Goal: Transaction & Acquisition: Purchase product/service

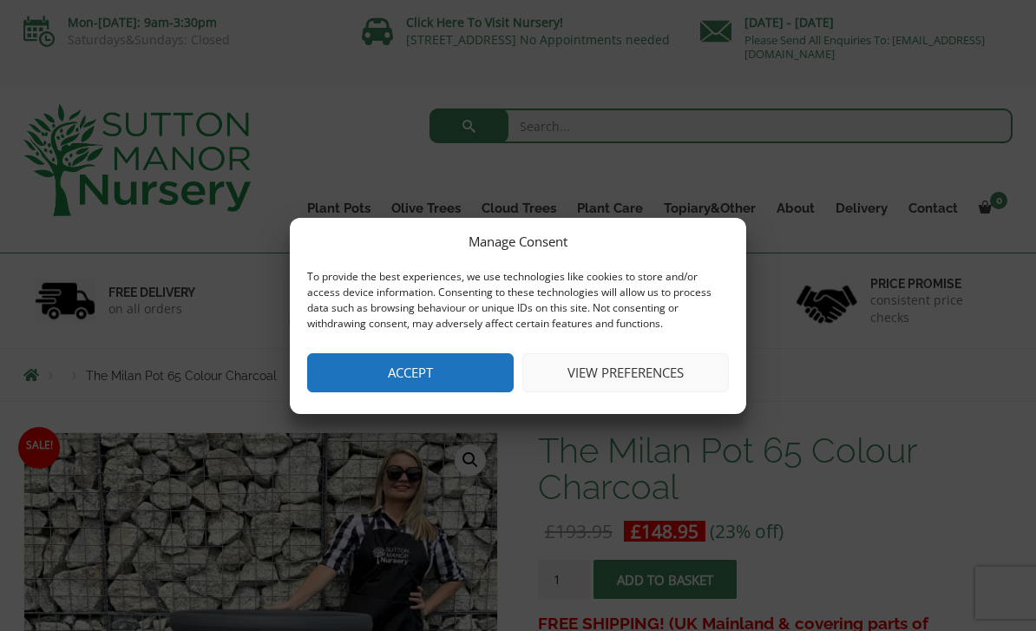
click at [468, 368] on button "Accept" at bounding box center [410, 372] width 207 height 39
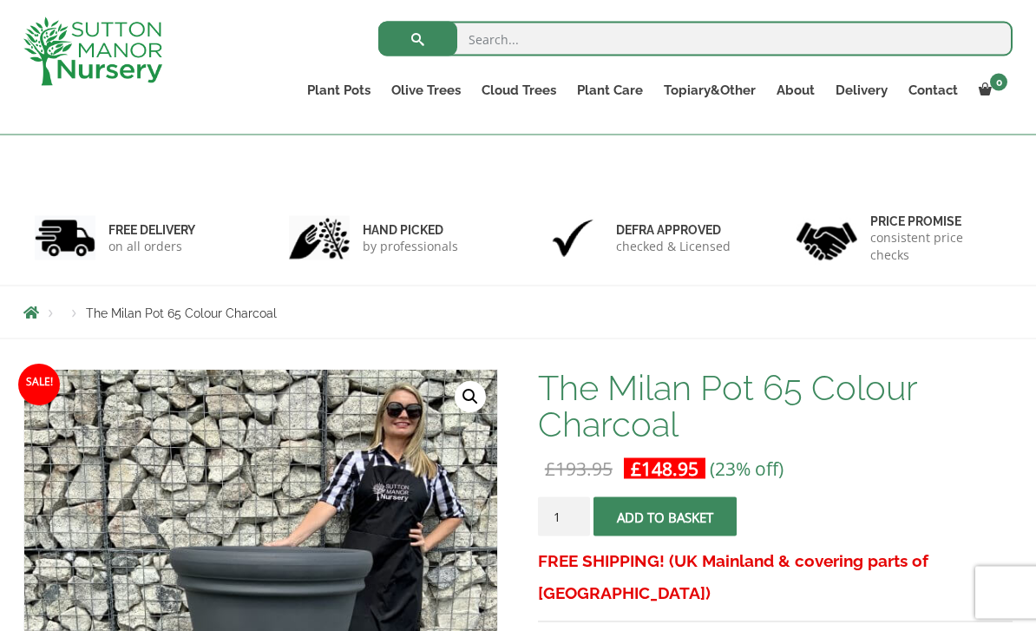
scroll to position [339, 0]
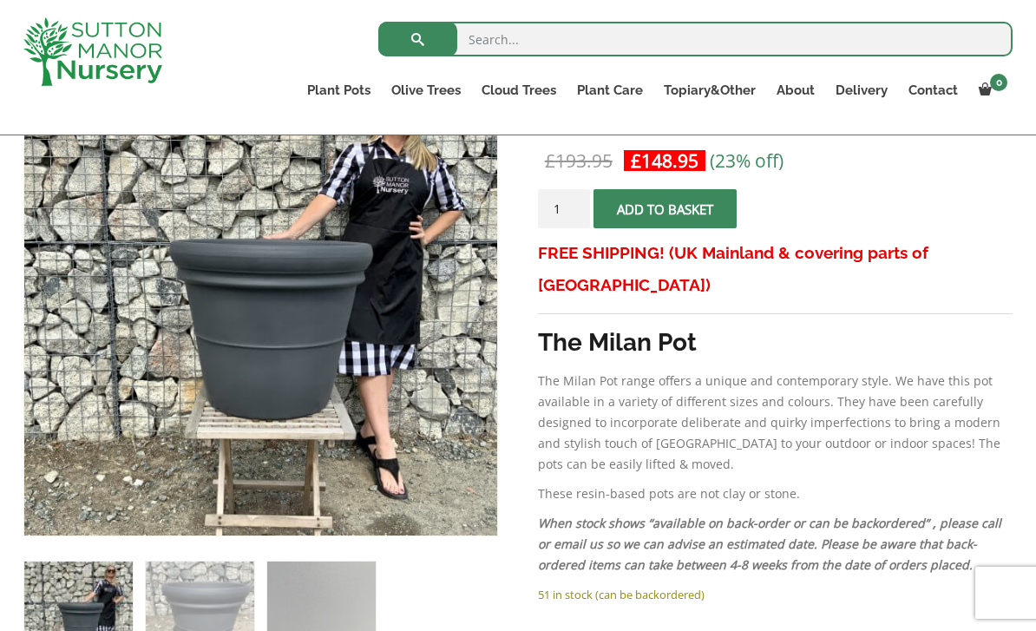
click at [566, 211] on input "1" at bounding box center [564, 208] width 52 height 39
type input "2"
click at [731, 217] on button "Add to basket" at bounding box center [664, 209] width 143 height 39
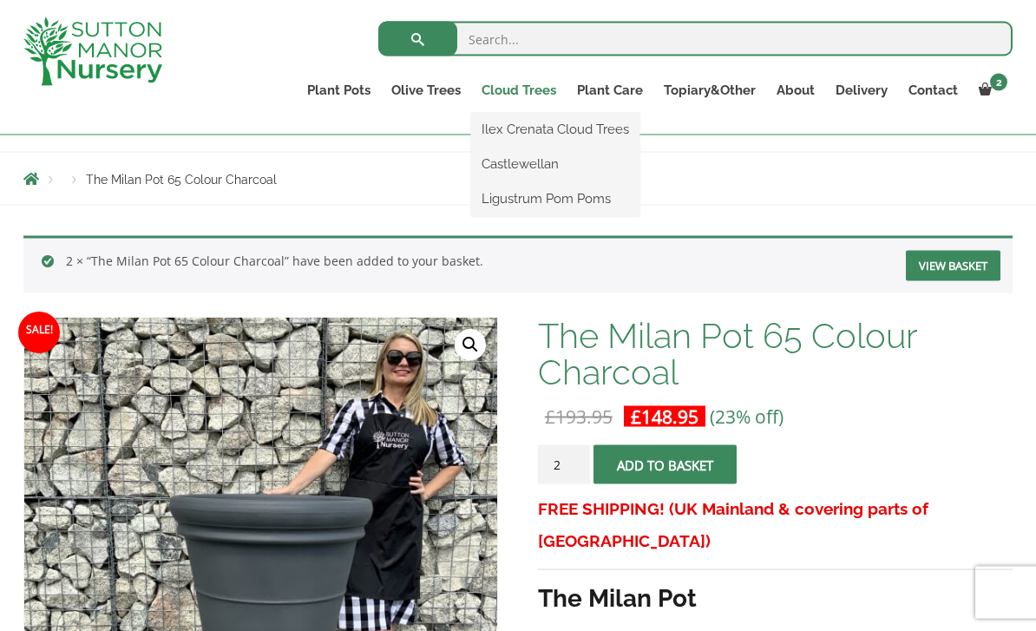
scroll to position [166, 0]
click at [522, 92] on link "Cloud Trees" at bounding box center [518, 90] width 95 height 24
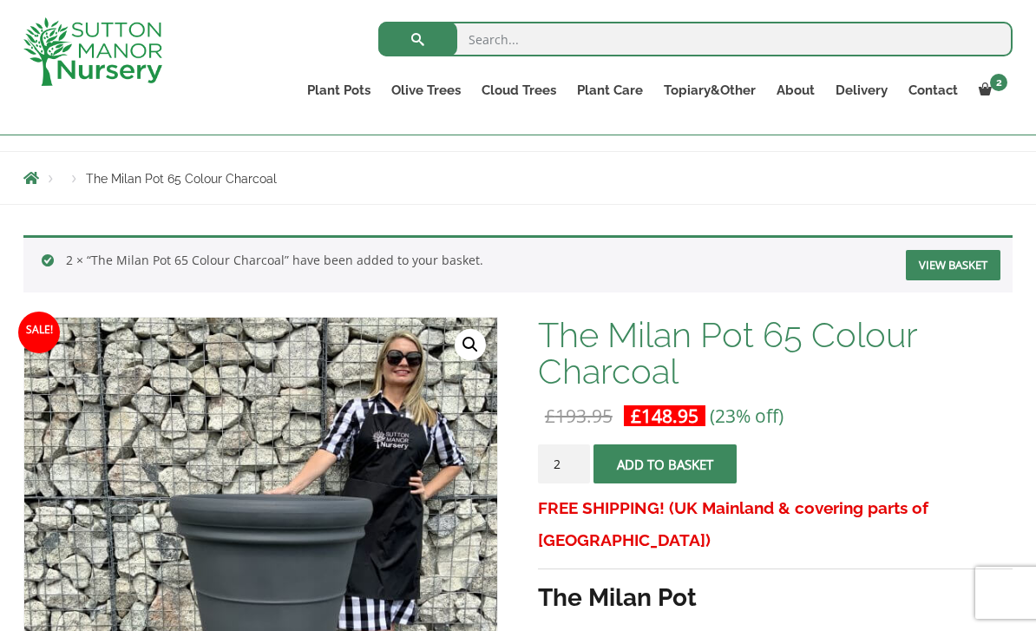
click at [75, 57] on img at bounding box center [92, 51] width 139 height 69
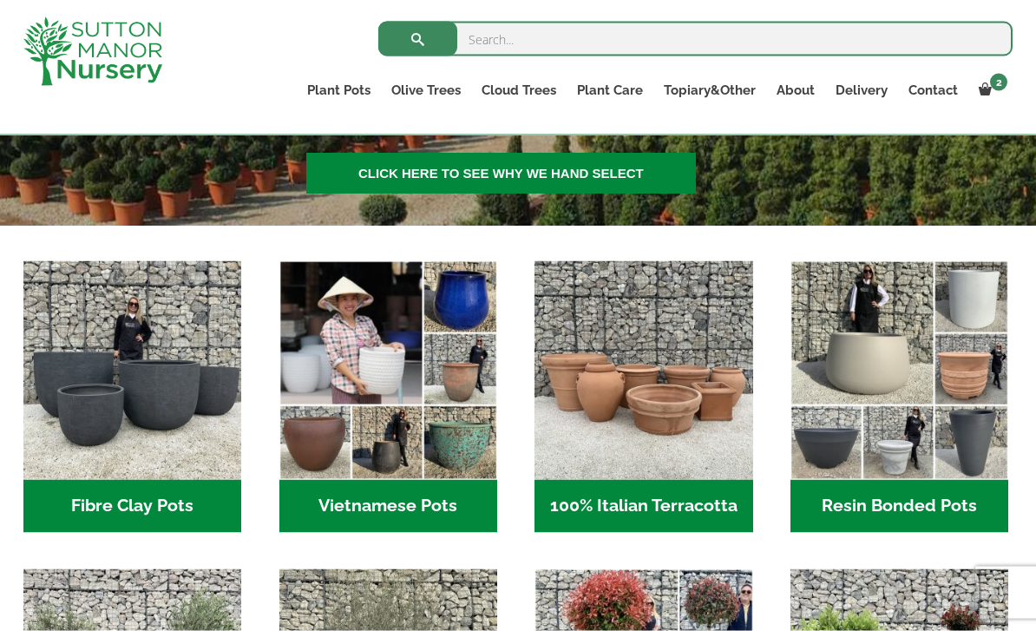
scroll to position [456, 0]
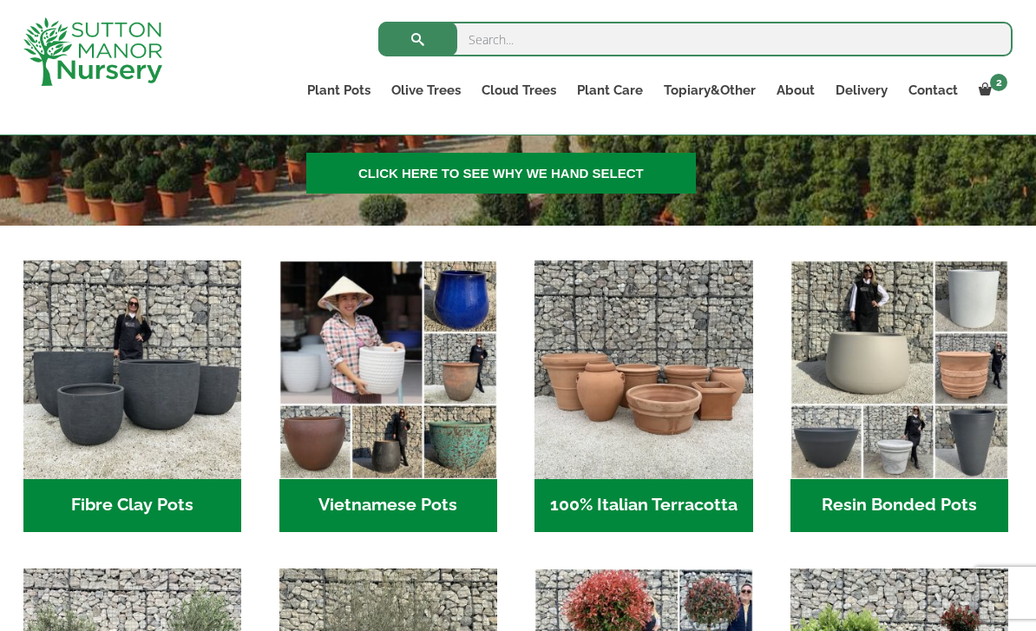
click at [303, 500] on h2 "Vietnamese Pots (55)" at bounding box center [388, 506] width 218 height 54
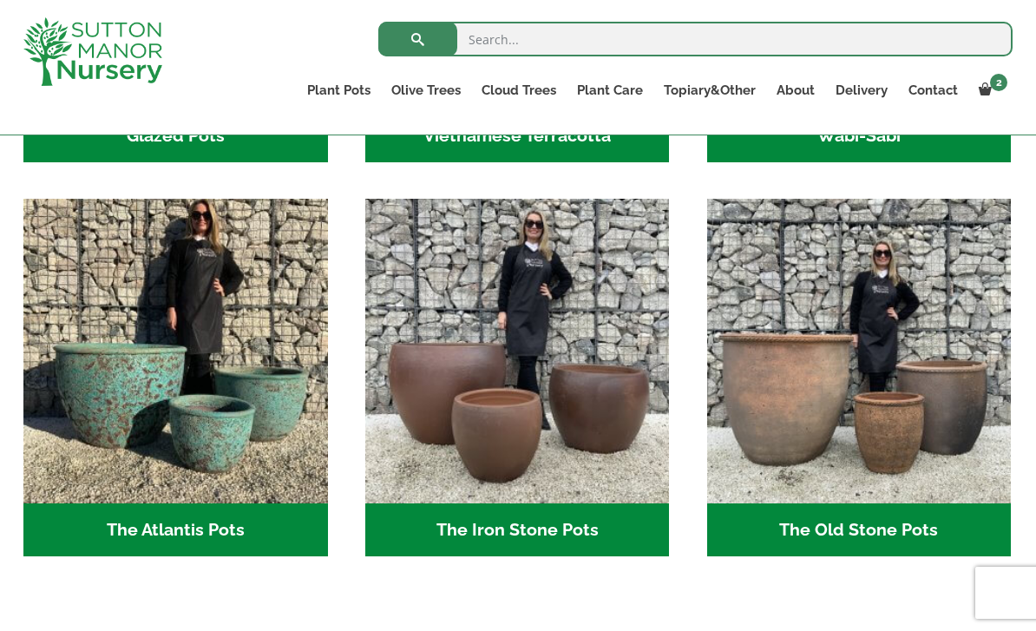
scroll to position [879, 0]
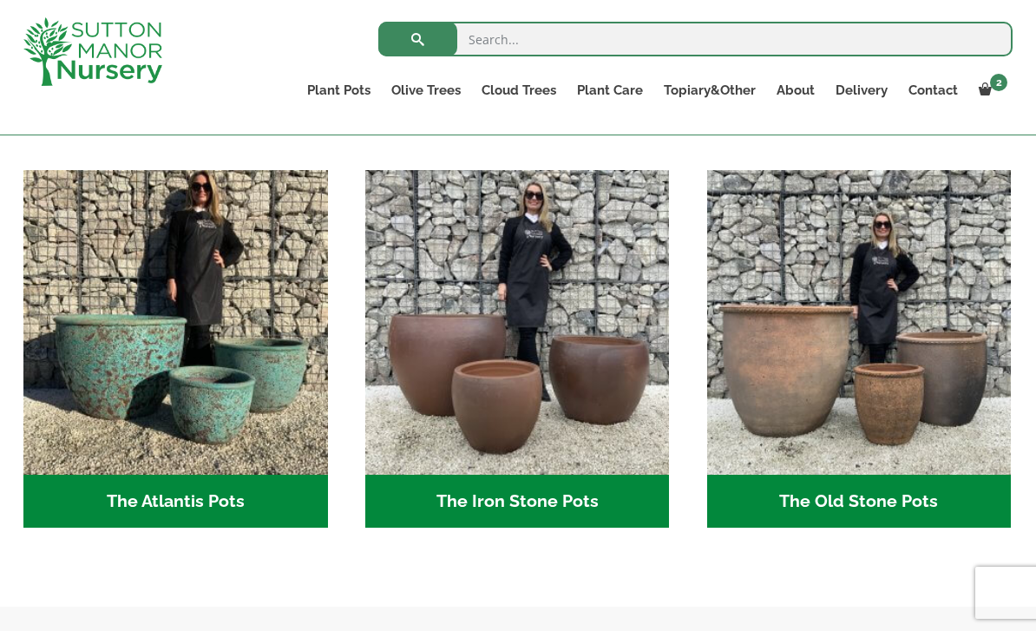
click at [119, 492] on h2 "The Atlantis Pots (11)" at bounding box center [175, 502] width 305 height 54
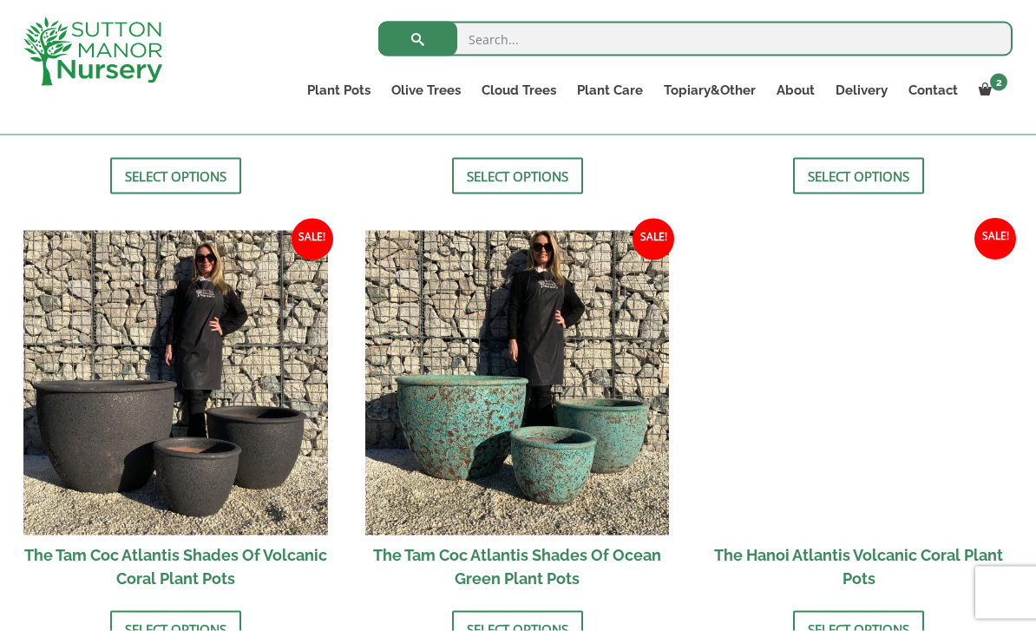
scroll to position [1400, 0]
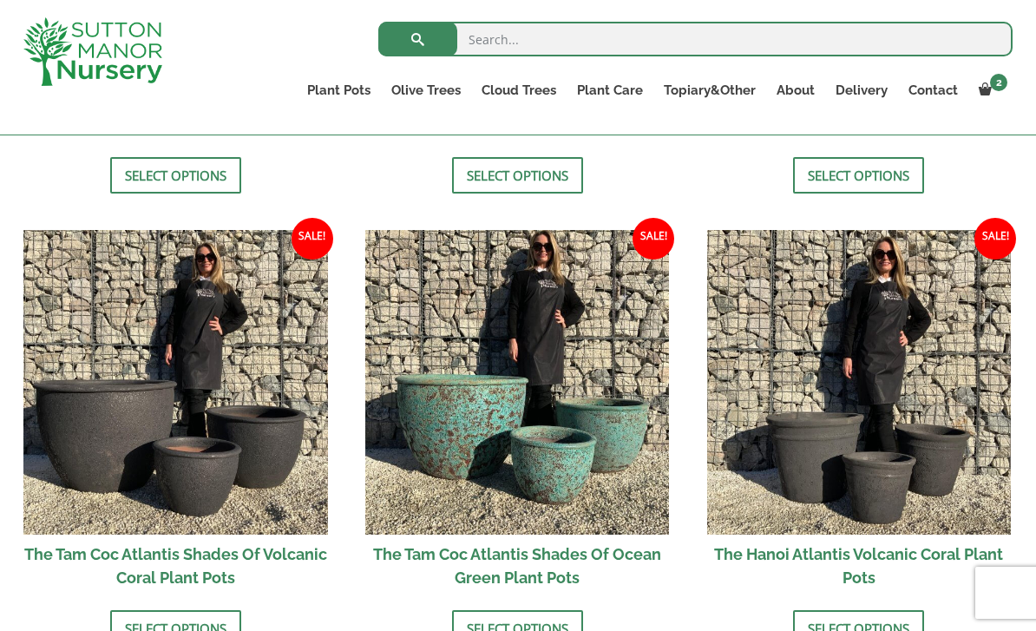
click at [72, 630] on li "Sale! £ 311.95 - £ 714.95 £ 239.95 - £ 549.95 The Tam Coc Atlantis Shades Of Vo…" at bounding box center [175, 438] width 305 height 416
click at [113, 629] on link "Select options" at bounding box center [175, 628] width 131 height 36
